Goal: Information Seeking & Learning: Learn about a topic

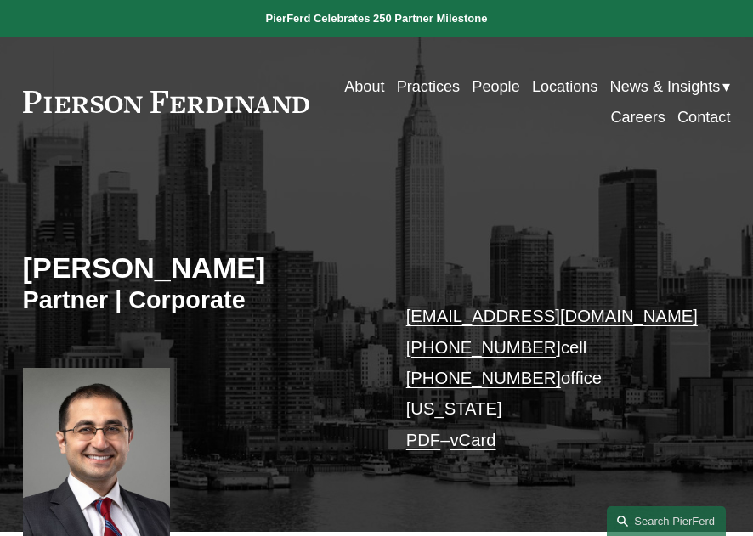
click at [484, 88] on link "People" at bounding box center [496, 86] width 48 height 31
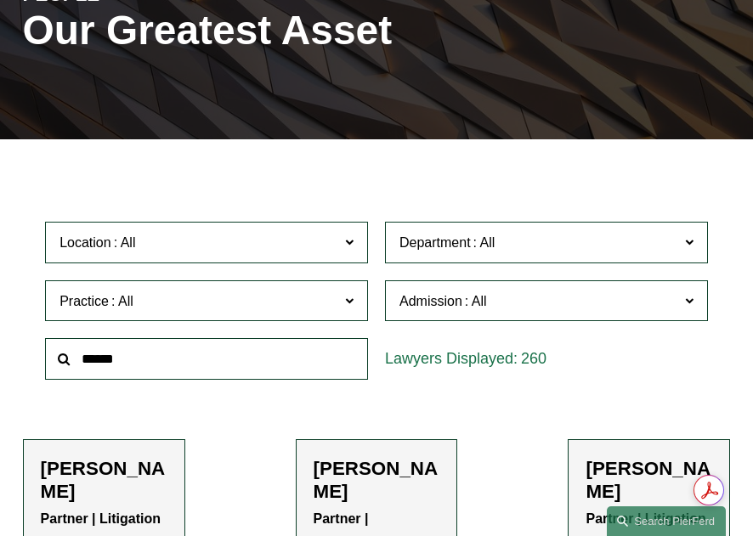
scroll to position [255, 0]
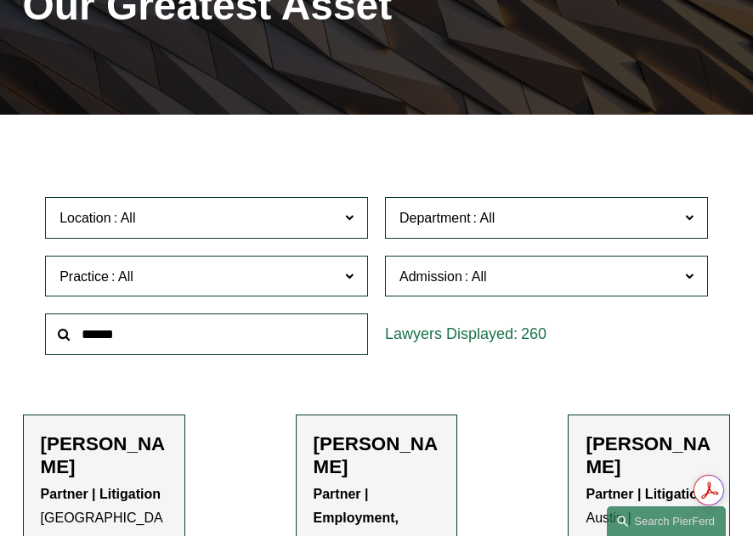
click at [165, 333] on input "text" at bounding box center [206, 334] width 323 height 42
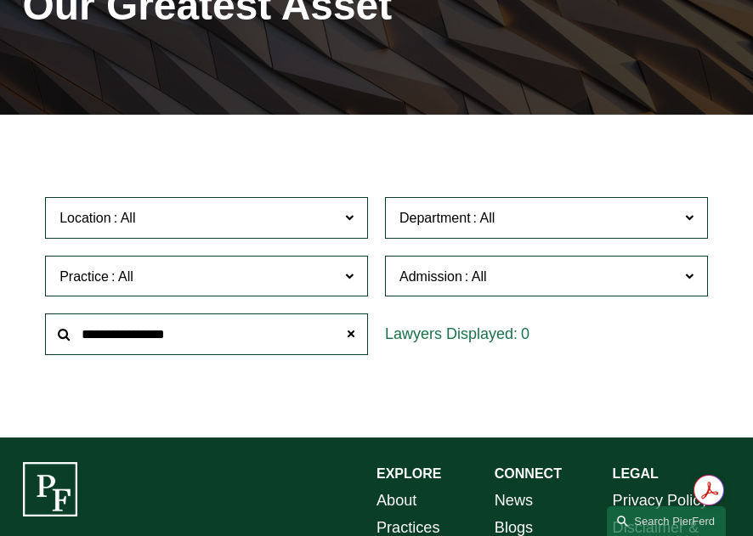
type input "**********"
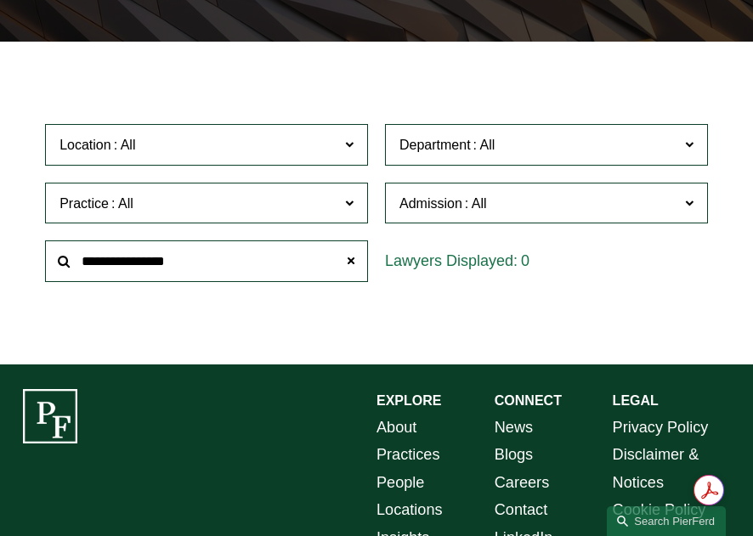
scroll to position [425, 0]
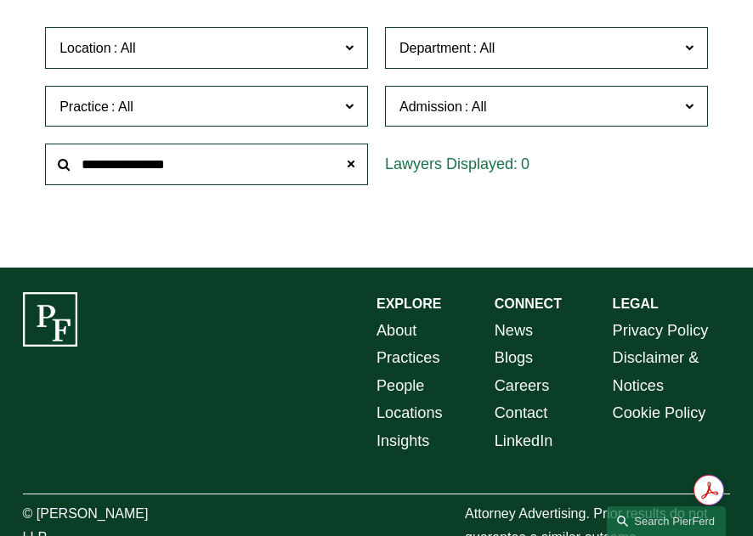
drag, startPoint x: 190, startPoint y: 172, endPoint x: 242, endPoint y: 165, distance: 52.4
click at [192, 172] on input "**********" at bounding box center [206, 165] width 323 height 42
click at [202, 162] on input "**********" at bounding box center [206, 165] width 323 height 42
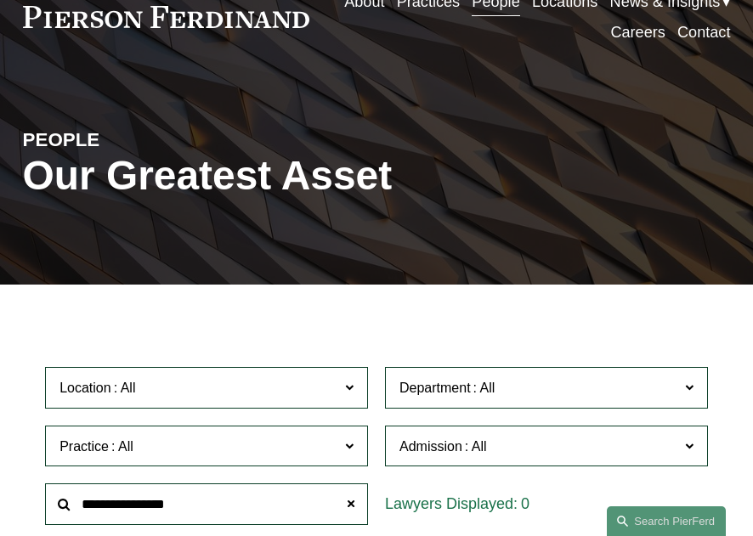
scroll to position [0, 0]
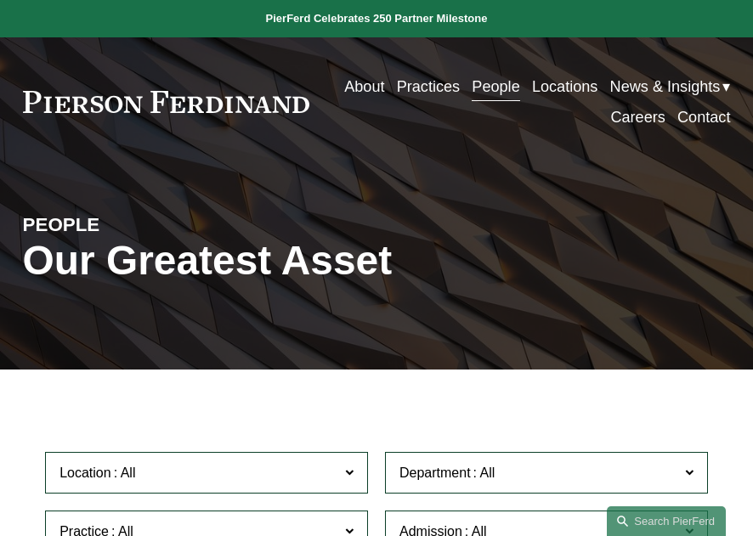
click at [430, 88] on link "Practices" at bounding box center [428, 86] width 63 height 31
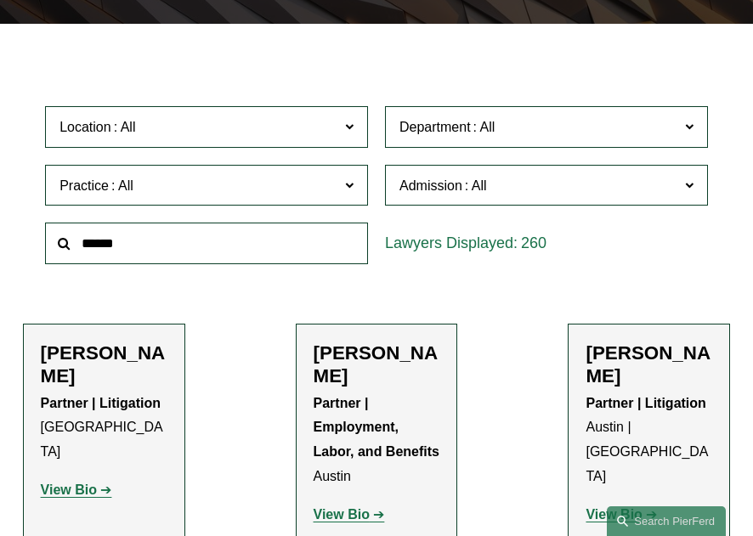
scroll to position [425, 0]
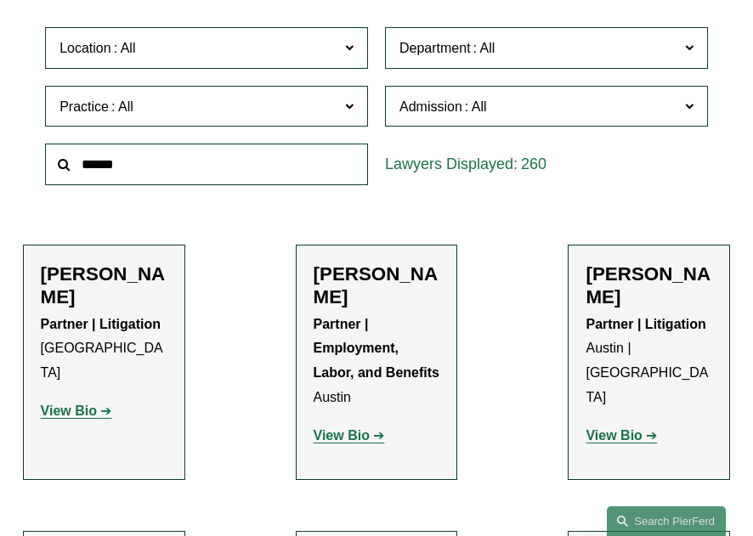
click at [150, 164] on input "text" at bounding box center [206, 165] width 323 height 42
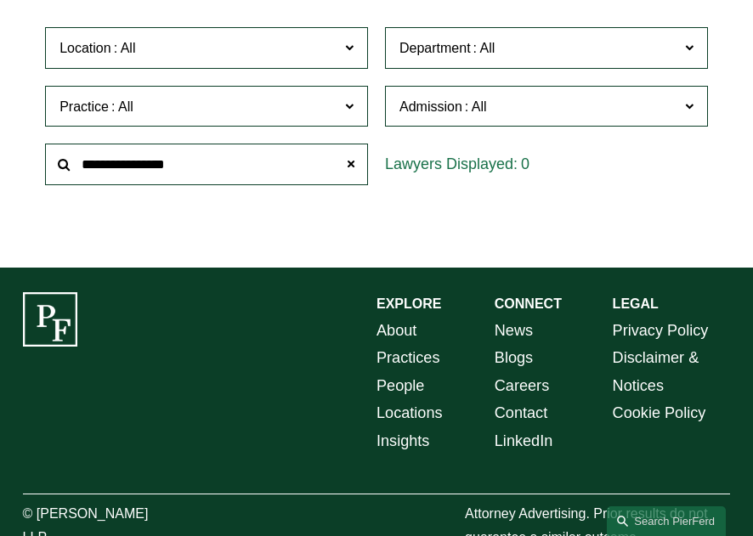
type input "**********"
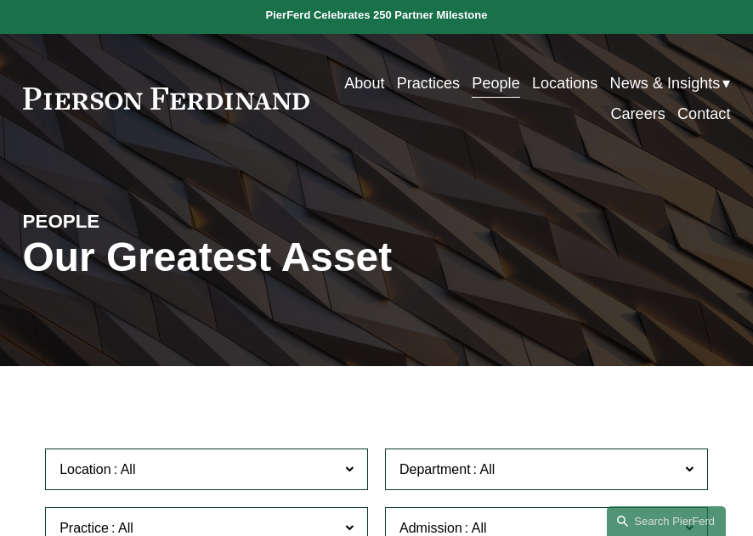
scroll to position [0, 0]
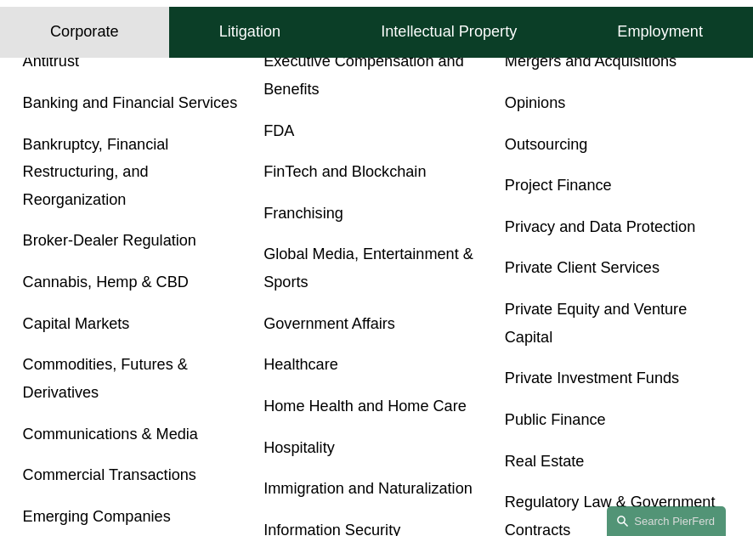
scroll to position [510, 0]
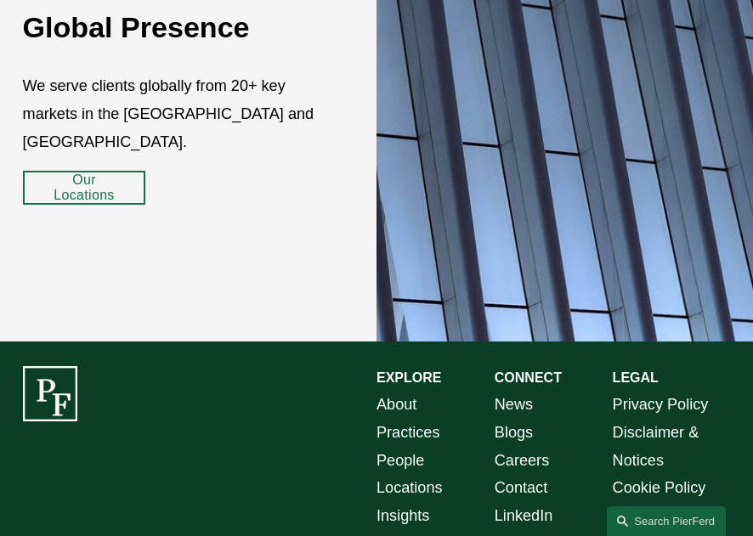
scroll to position [2435, 0]
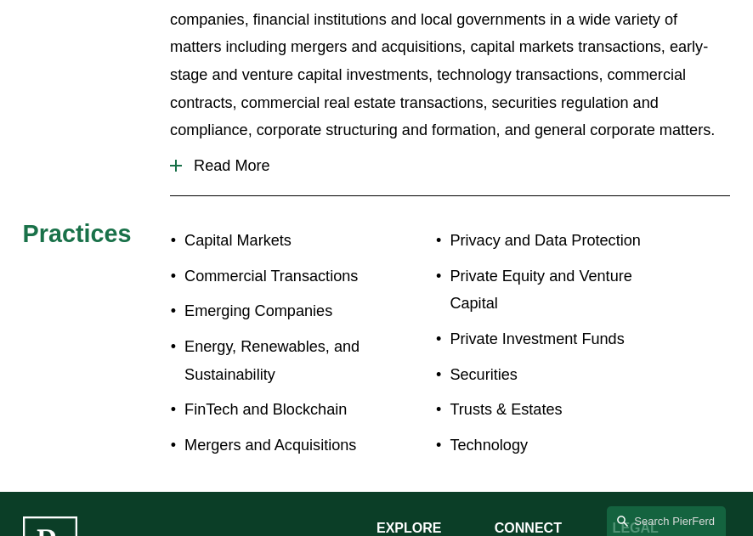
scroll to position [595, 0]
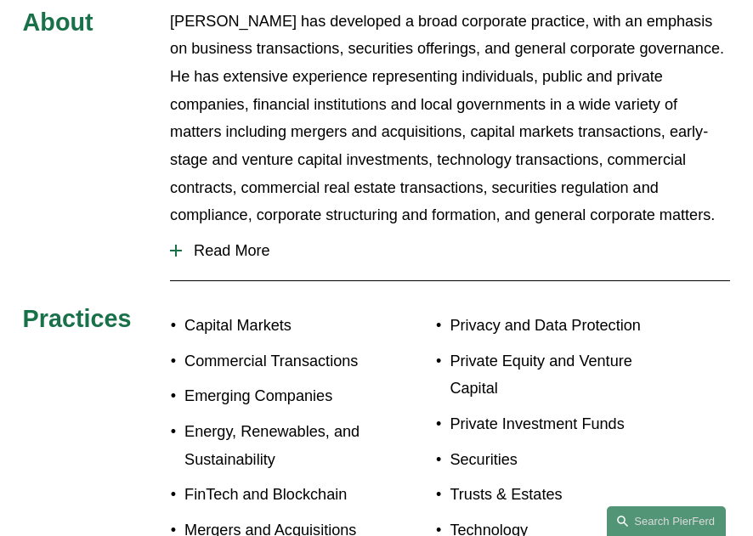
click at [233, 242] on span "Read More" at bounding box center [456, 251] width 548 height 18
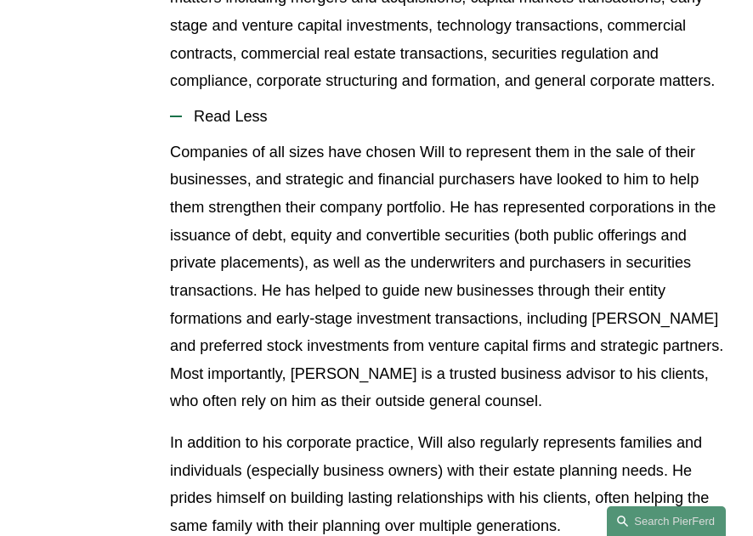
scroll to position [765, 0]
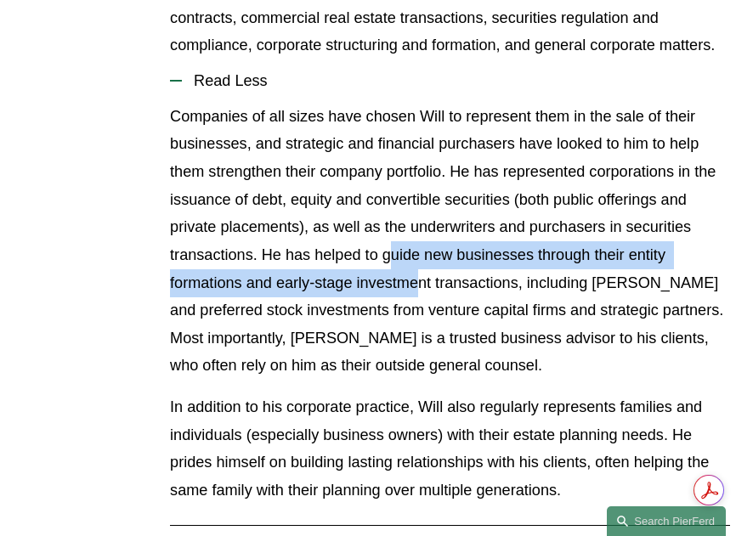
drag, startPoint x: 389, startPoint y: 230, endPoint x: 418, endPoint y: 251, distance: 35.4
click at [418, 251] on p "Companies of all sizes have chosen Will to represent them in the sale of their …" at bounding box center [450, 241] width 560 height 277
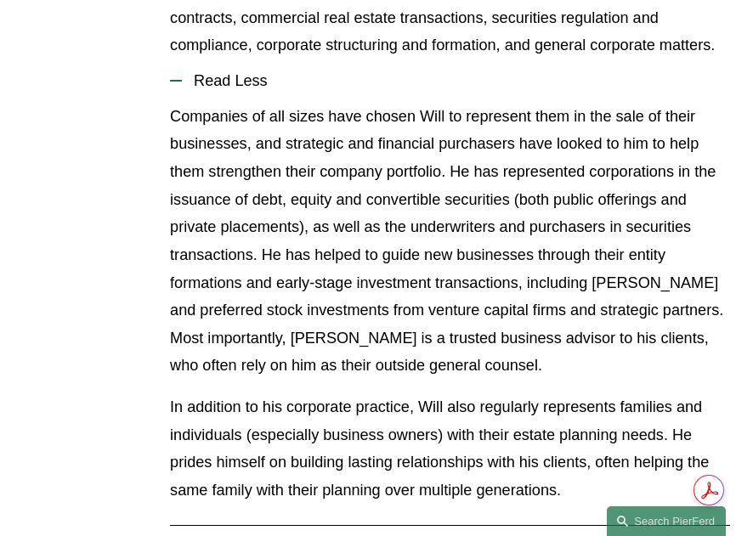
click at [428, 257] on p "Companies of all sizes have chosen Will to represent them in the sale of their …" at bounding box center [450, 241] width 560 height 277
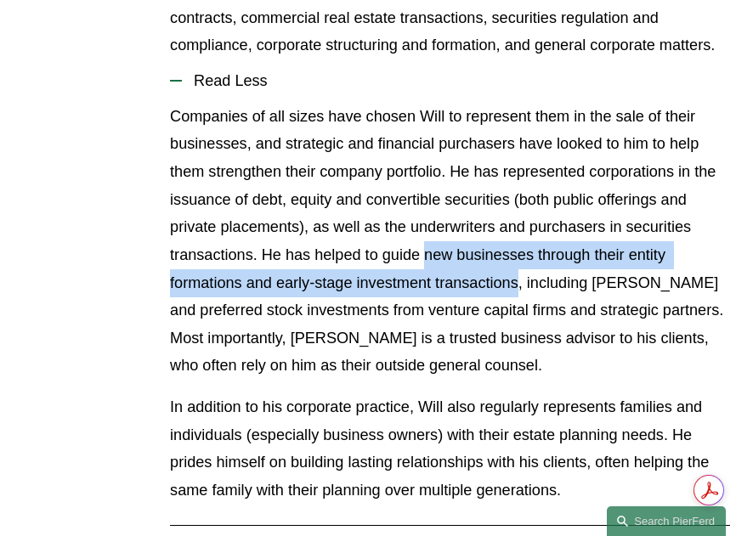
drag, startPoint x: 427, startPoint y: 228, endPoint x: 517, endPoint y: 269, distance: 98.4
click at [517, 269] on p "Companies of all sizes have chosen Will to represent them in the sale of their …" at bounding box center [450, 241] width 560 height 277
copy p "new businesses through their entity formations and early-stage investment trans…"
